Goal: Task Accomplishment & Management: Complete application form

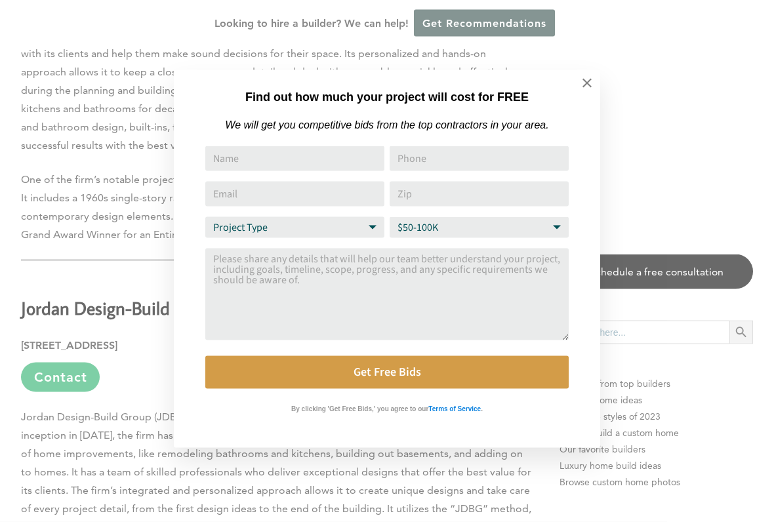
scroll to position [2772, 0]
click at [593, 83] on icon at bounding box center [587, 83] width 14 height 14
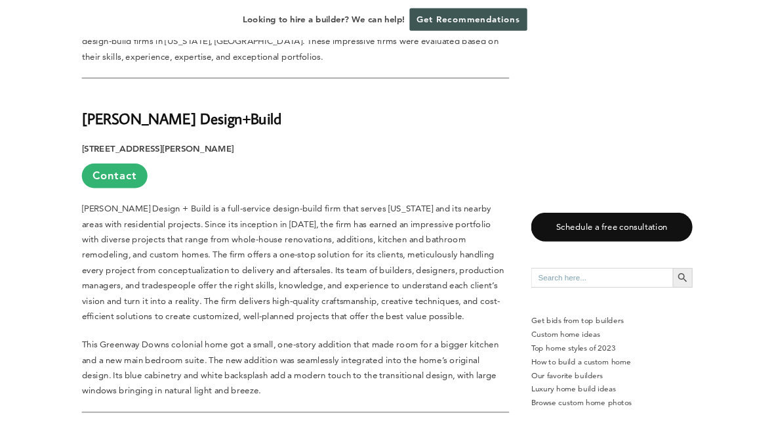
scroll to position [890, 0]
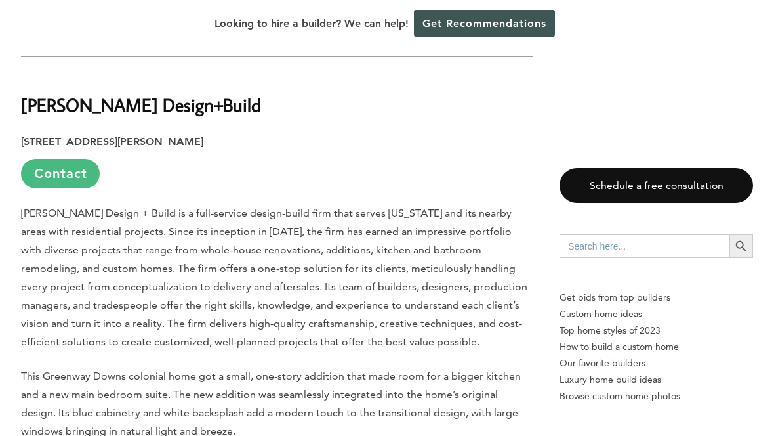
click at [70, 159] on link "Contact" at bounding box center [60, 174] width 79 height 30
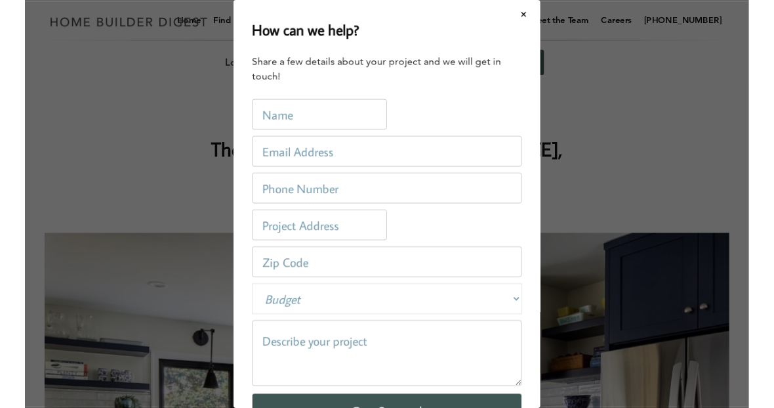
scroll to position [0, 0]
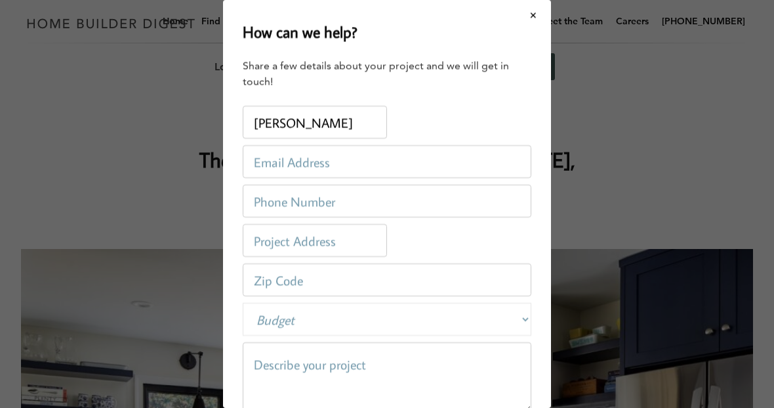
type input "[PERSON_NAME]"
click at [331, 156] on input "email" at bounding box center [387, 161] width 289 height 33
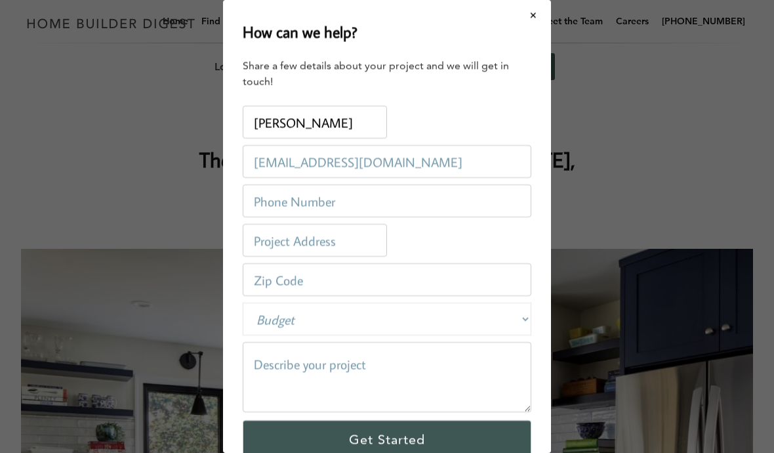
type input "[EMAIL_ADDRESS][DOMAIN_NAME]"
click at [330, 203] on input "tel" at bounding box center [387, 200] width 289 height 33
type input "7032018150"
click at [355, 241] on input "text" at bounding box center [315, 240] width 144 height 33
type input "[STREET_ADDRESS]"
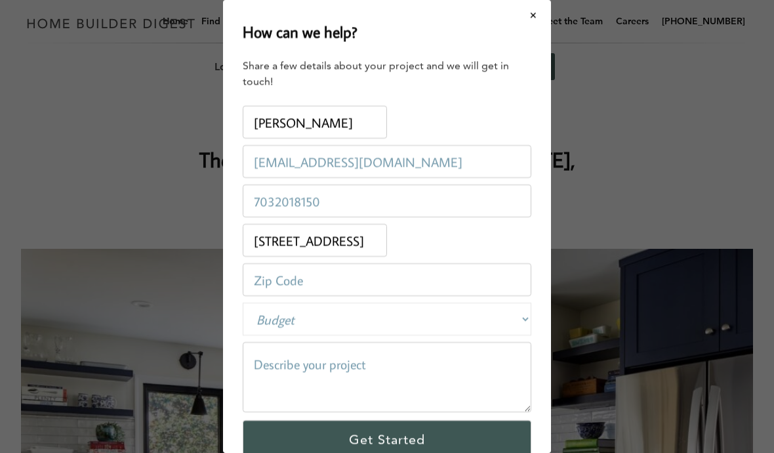
click at [362, 276] on input "number" at bounding box center [387, 279] width 289 height 33
type input "22124"
click at [522, 318] on select "Budget Less than $100,000 $100,000-$250,000 $250,000-$500,000 $500,000-$1 Milli…" at bounding box center [387, 319] width 289 height 33
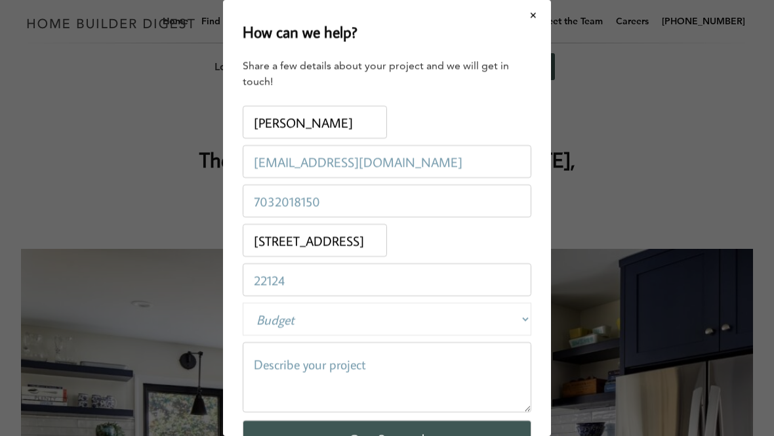
select select "private"
click at [343, 370] on textarea at bounding box center [387, 377] width 289 height 70
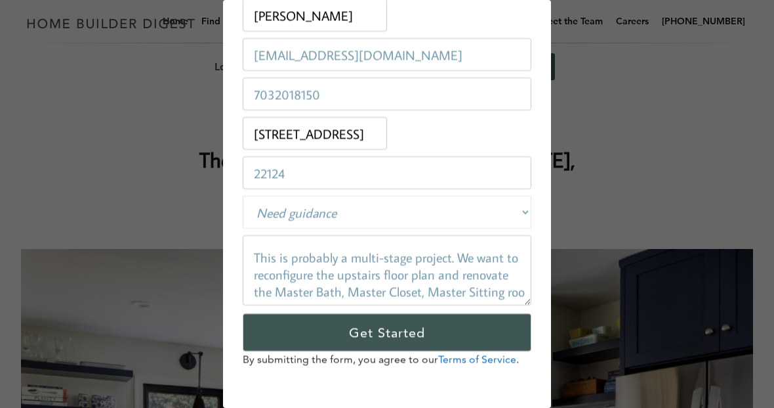
scroll to position [13, 0]
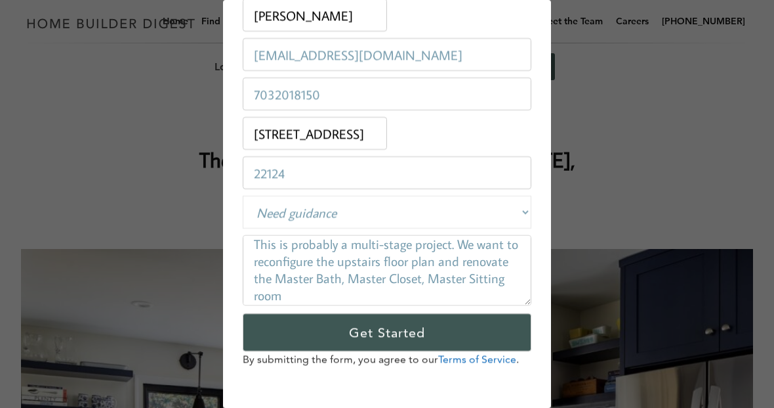
click at [465, 239] on textarea "This is probably a multi-stage project. We want to reconfigure the upstairs flo…" at bounding box center [387, 270] width 289 height 70
click at [306, 291] on textarea "This is probably a multi-stage project. We want to reconfigure the upstairs flo…" at bounding box center [387, 270] width 289 height 70
click at [292, 293] on textarea "This is probably a multi-stage project. We want to reconfigure the upstairs flo…" at bounding box center [387, 270] width 289 height 70
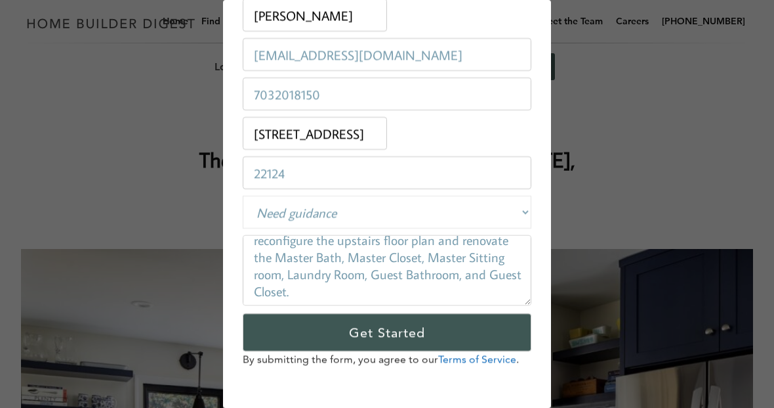
scroll to position [35, 0]
click at [328, 291] on textarea "This is probably a multi-stage project. We want to reconfigure the upstairs flo…" at bounding box center [387, 270] width 289 height 70
click at [347, 288] on textarea "This is probably a multi-stage project. We want to reconfigure the upstairs flo…" at bounding box center [387, 270] width 289 height 70
click at [515, 289] on textarea "This is probably a multi-stage project. We want to reconfigure the upstairs flo…" at bounding box center [387, 270] width 289 height 70
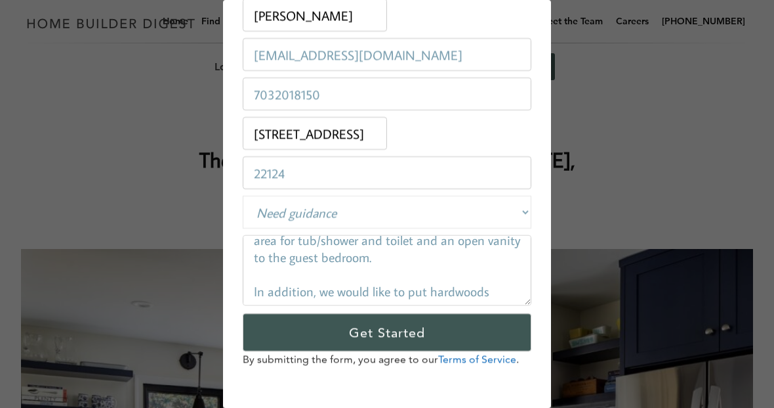
click at [432, 299] on textarea "This is probably a multi-stage project. We want to reconfigure the upstairs flo…" at bounding box center [387, 270] width 289 height 70
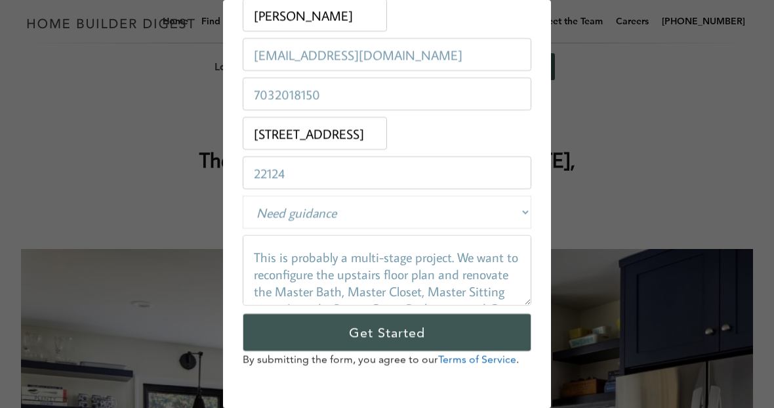
scroll to position [0, 0]
click at [268, 253] on textarea "This is probably a multi-stage project. We want to reconfigure the upstairs flo…" at bounding box center [387, 270] width 289 height 70
click at [262, 251] on textarea "This is probably a multi-stage project. We want to reconfigure the upstairs flo…" at bounding box center [387, 270] width 289 height 70
click at [313, 252] on textarea "This is probably a multi-stage project. We want to reconfigure the upstairs flo…" at bounding box center [387, 270] width 289 height 70
click at [261, 255] on textarea "This is probably a multi-stage project. We want to reconfigure the upstairs flo…" at bounding box center [387, 270] width 289 height 70
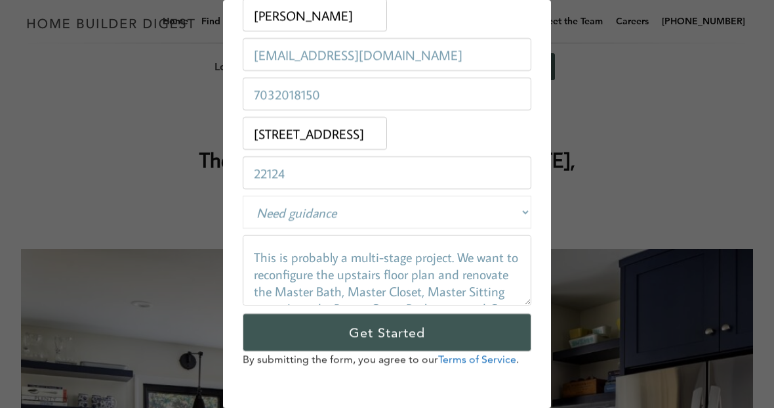
click at [262, 249] on textarea "This is probably a multi-stage project. We want to reconfigure the upstairs flo…" at bounding box center [387, 270] width 289 height 70
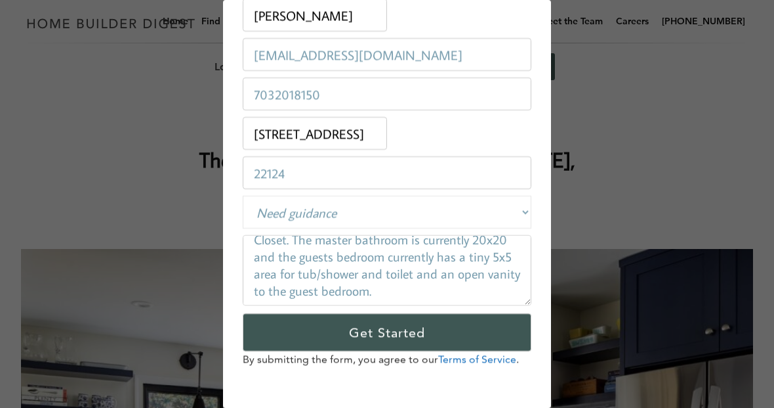
scroll to position [87, 0]
click at [499, 280] on textarea "This is probably a multi-stage project. We want to reconfigure the upstairs flo…" at bounding box center [387, 270] width 289 height 70
click at [484, 292] on textarea "This is probably a multi-stage project. We want to reconfigure the upstairs flo…" at bounding box center [387, 270] width 289 height 70
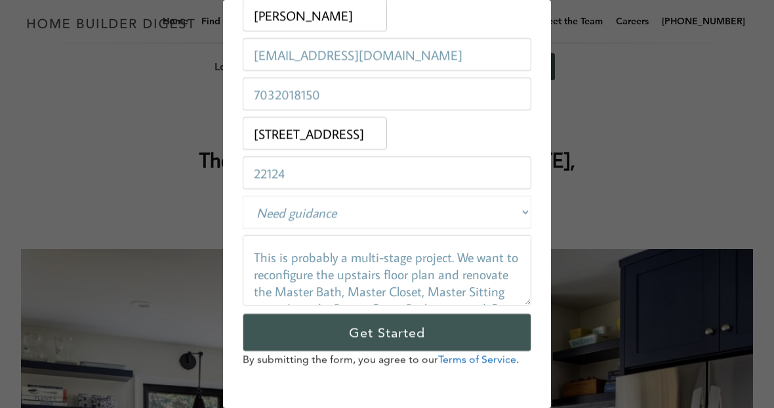
scroll to position [64, 0]
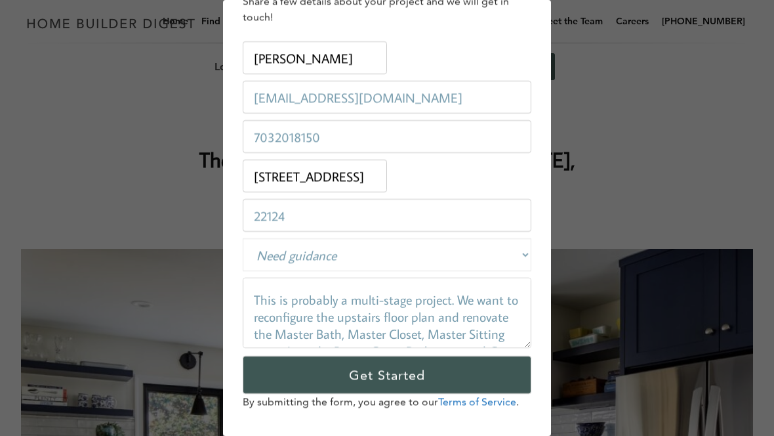
click at [509, 318] on textarea "This is probably a multi-stage project. We want to reconfigure the upstairs flo…" at bounding box center [387, 313] width 289 height 70
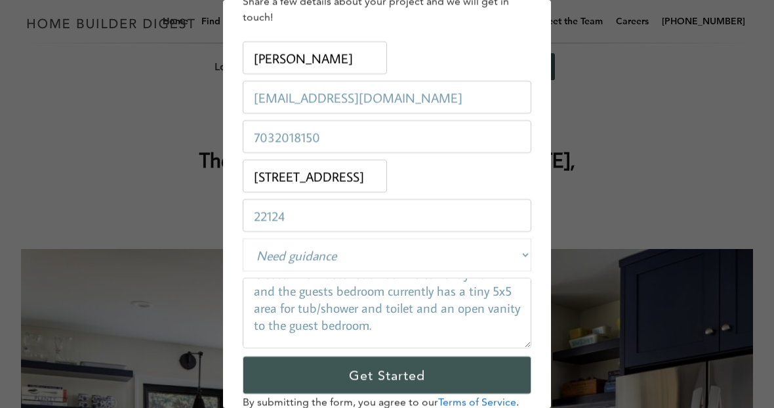
scroll to position [96, 0]
click at [448, 313] on textarea "This is probably a multi-stage project. We want to reconfigure the upstairs flo…" at bounding box center [387, 313] width 289 height 70
click at [515, 317] on textarea "This is probably a multi-stage project. We want to reconfigure the upstairs flo…" at bounding box center [387, 313] width 289 height 70
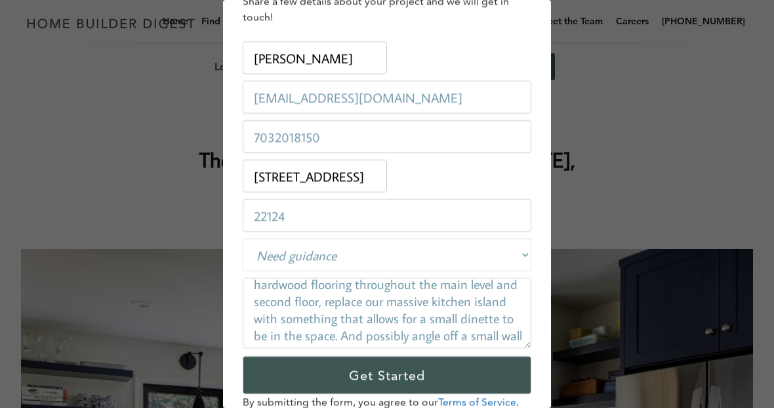
scroll to position [187, 0]
click at [321, 306] on textarea "This is probably a multi-stage project. We want to reconfigure the upstairs flo…" at bounding box center [387, 313] width 289 height 70
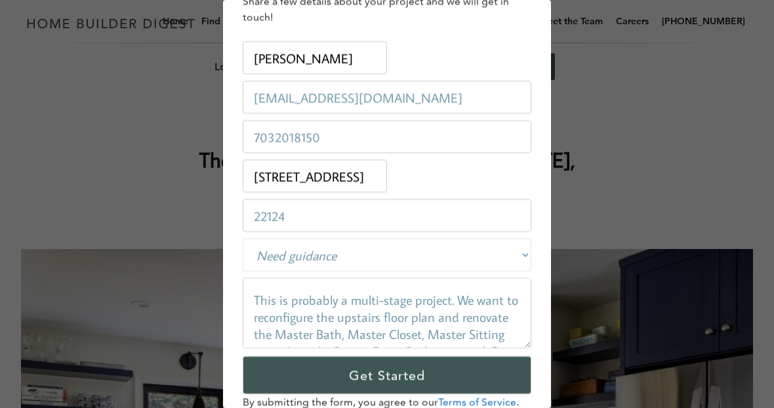
scroll to position [0, 0]
click at [452, 304] on textarea "This is probably a multi-stage project. We want to reconfigure the upstairs flo…" at bounding box center [387, 313] width 289 height 70
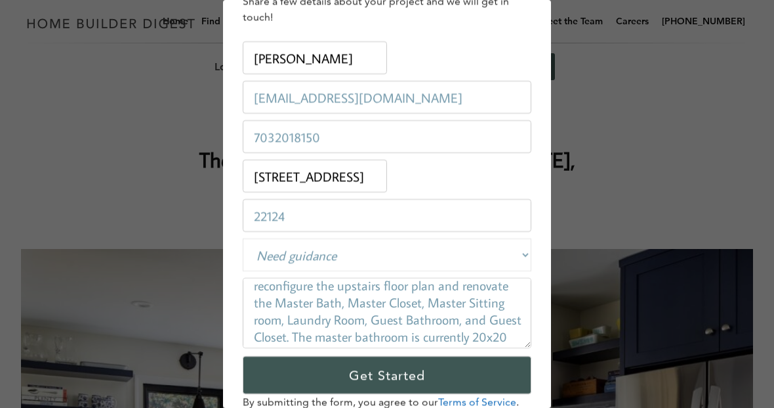
scroll to position [32, 0]
click at [359, 320] on textarea "This is probably a multi-stage project! We want to reconfigure the upstairs flo…" at bounding box center [387, 313] width 289 height 70
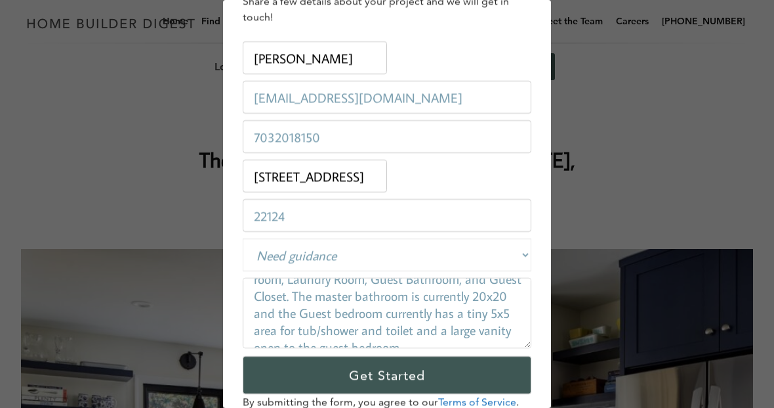
scroll to position [70, 0]
click at [511, 299] on textarea "This is probably a multi-stage project! We want to reconfigure the upstairs flo…" at bounding box center [387, 313] width 289 height 70
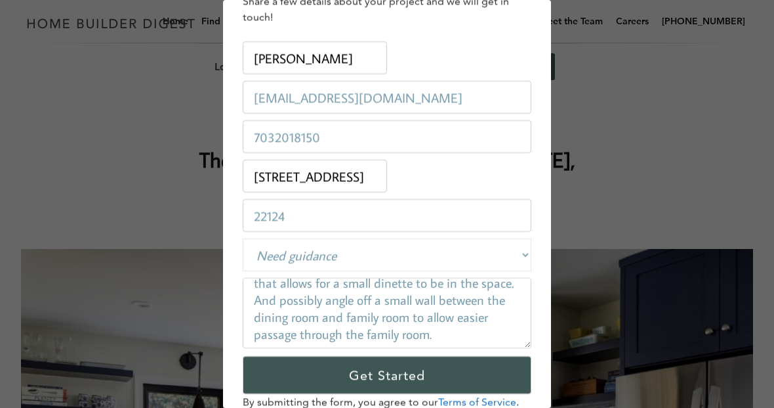
scroll to position [248, 0]
click at [417, 332] on textarea "This is probably a multi-stage project! We want to reconfigure the upstairs flo…" at bounding box center [387, 313] width 289 height 70
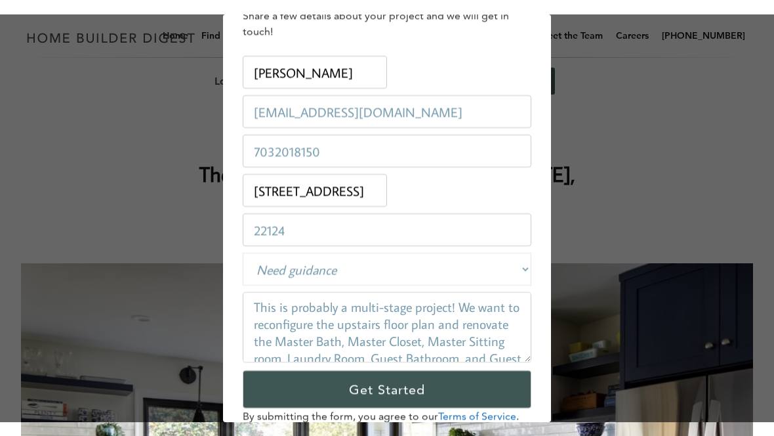
scroll to position [0, 0]
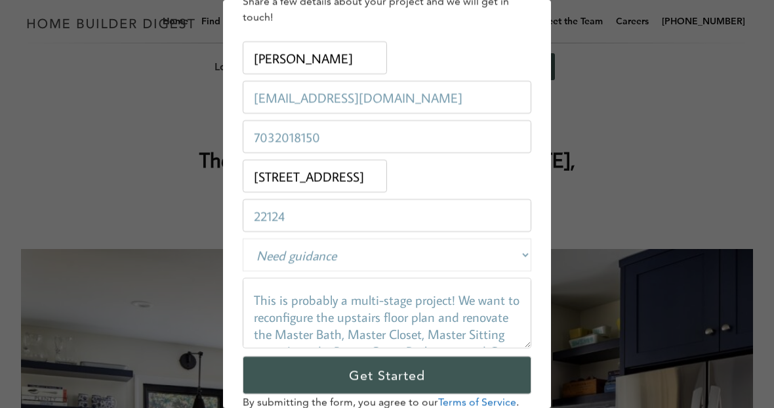
type textarea "This is probably a multi-stage project! We want to reconfigure the upstairs flo…"
click at [515, 176] on div "Address: [STREET_ADDRESS]" at bounding box center [387, 175] width 289 height 39
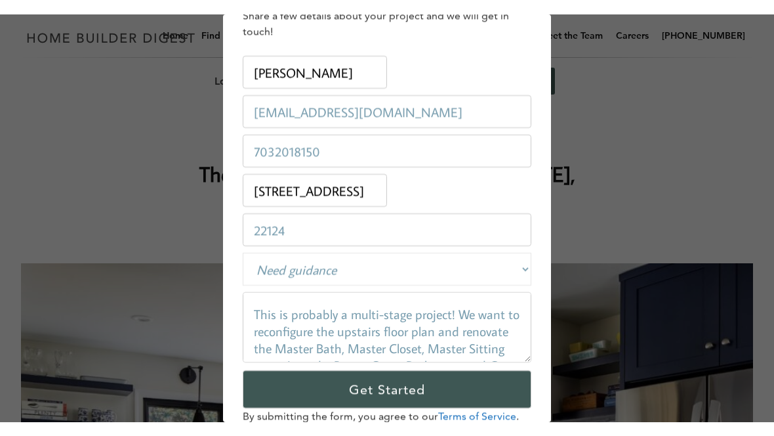
scroll to position [32, 0]
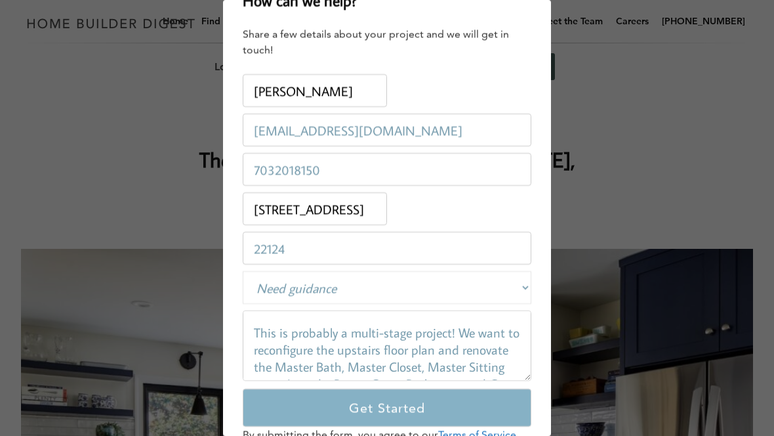
click at [382, 409] on input "Get Started" at bounding box center [387, 408] width 289 height 38
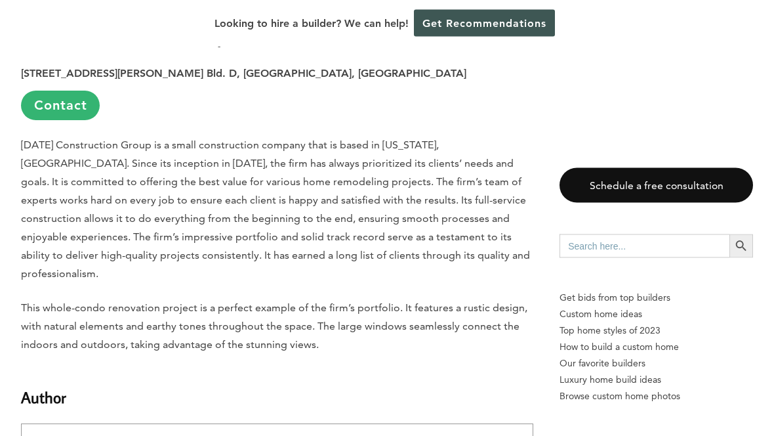
scroll to position [4294, 0]
